Goal: Task Accomplishment & Management: Manage account settings

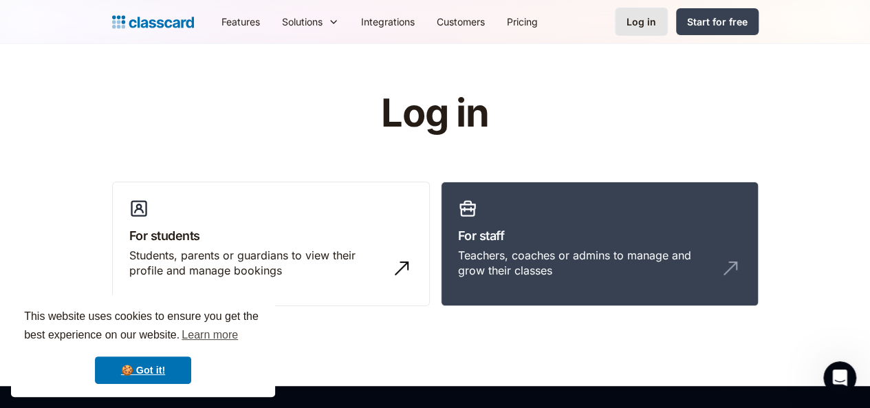
click at [668, 30] on link "Log in" at bounding box center [641, 22] width 53 height 28
click at [656, 17] on div "Log in" at bounding box center [642, 21] width 30 height 14
click at [132, 365] on link "🍪 Got it!" at bounding box center [143, 370] width 96 height 28
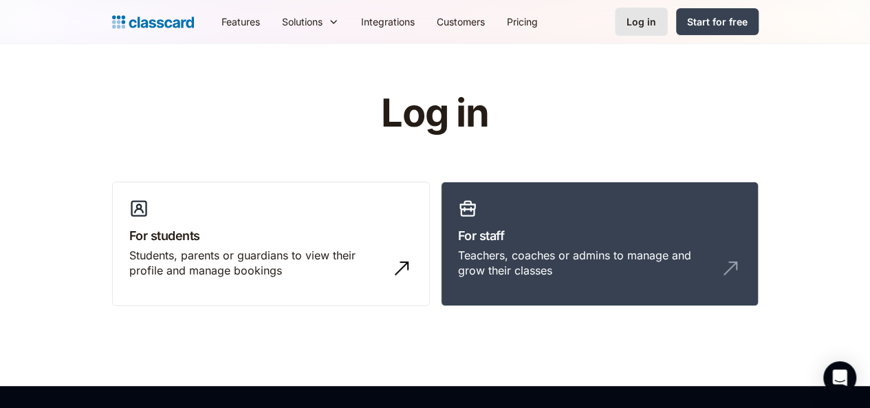
click at [656, 28] on div "Log in" at bounding box center [642, 21] width 30 height 14
click at [709, 200] on link "For staff Teachers, coaches or admins to manage and grow their classes" at bounding box center [600, 244] width 318 height 125
